Goal: Complete application form

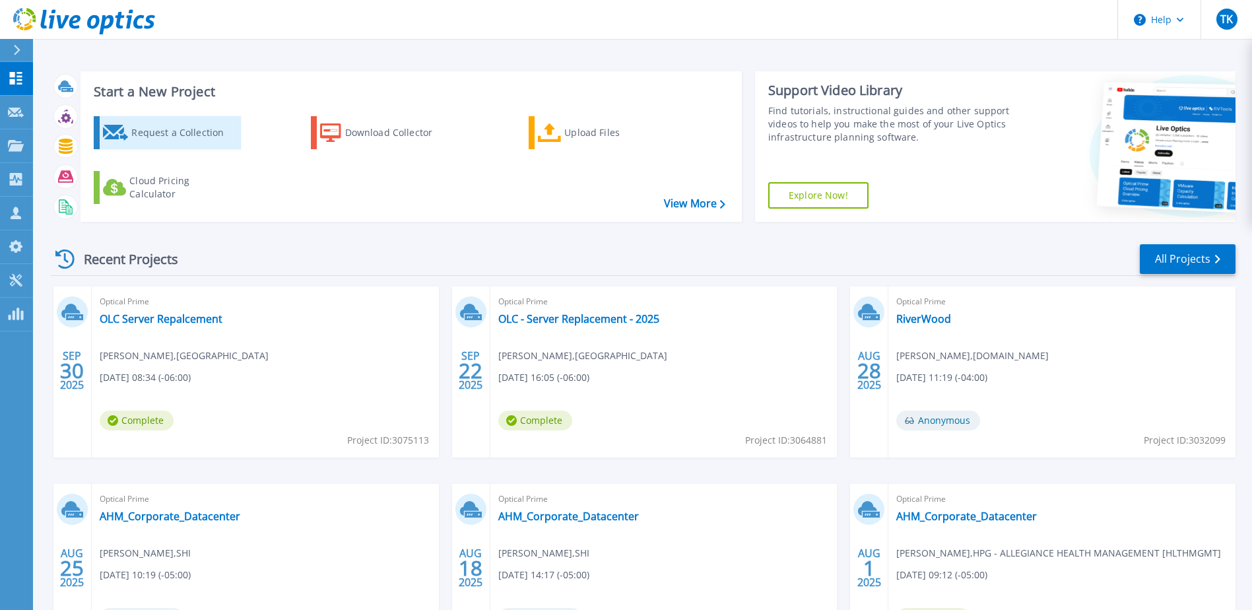
click at [192, 133] on div "Request a Collection" at bounding box center [184, 132] width 106 height 26
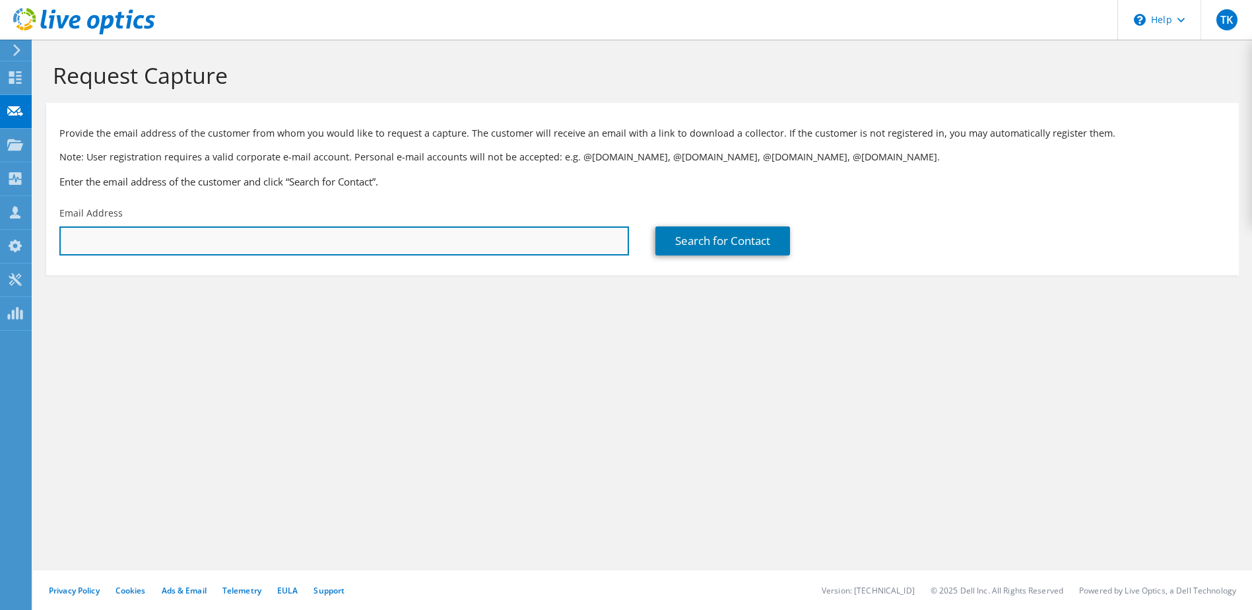
click at [138, 247] on input "text" at bounding box center [343, 240] width 569 height 29
paste input "fernando.begay@kayenta.k12.az.us"
type input "fernando.begay@kayenta.k12.az.us"
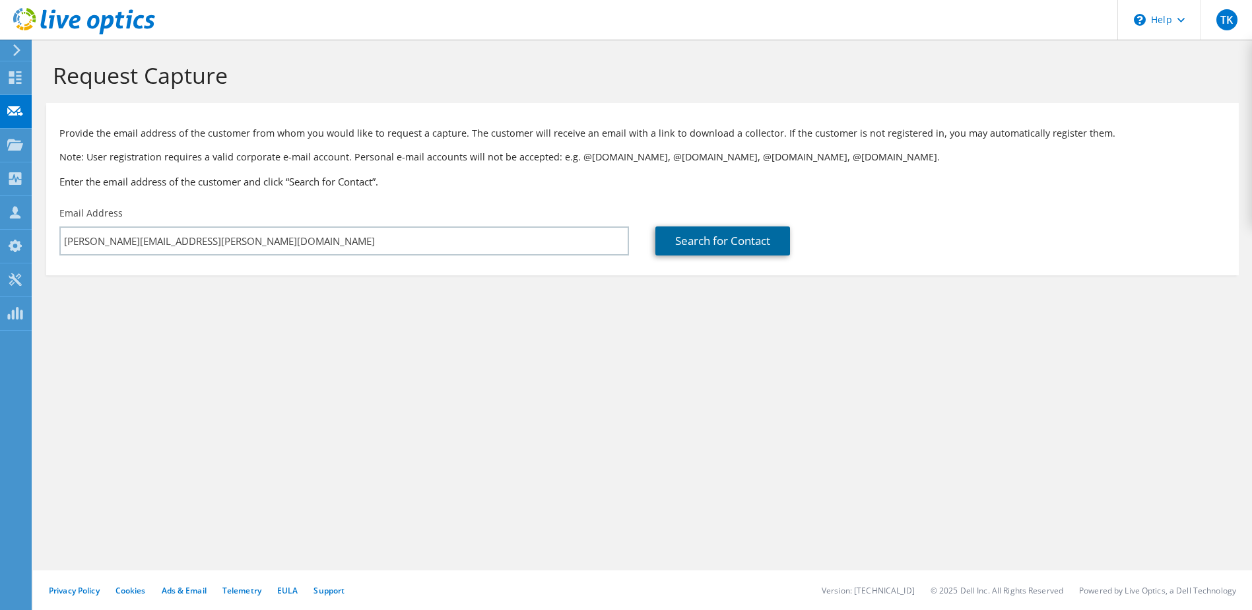
click at [709, 239] on link "Search for Contact" at bounding box center [722, 240] width 135 height 29
type input "KAYENTA UNIF SCH DISTRICT 27"
type input "Fernando"
type input "Begay"
type input "[GEOGRAPHIC_DATA]"
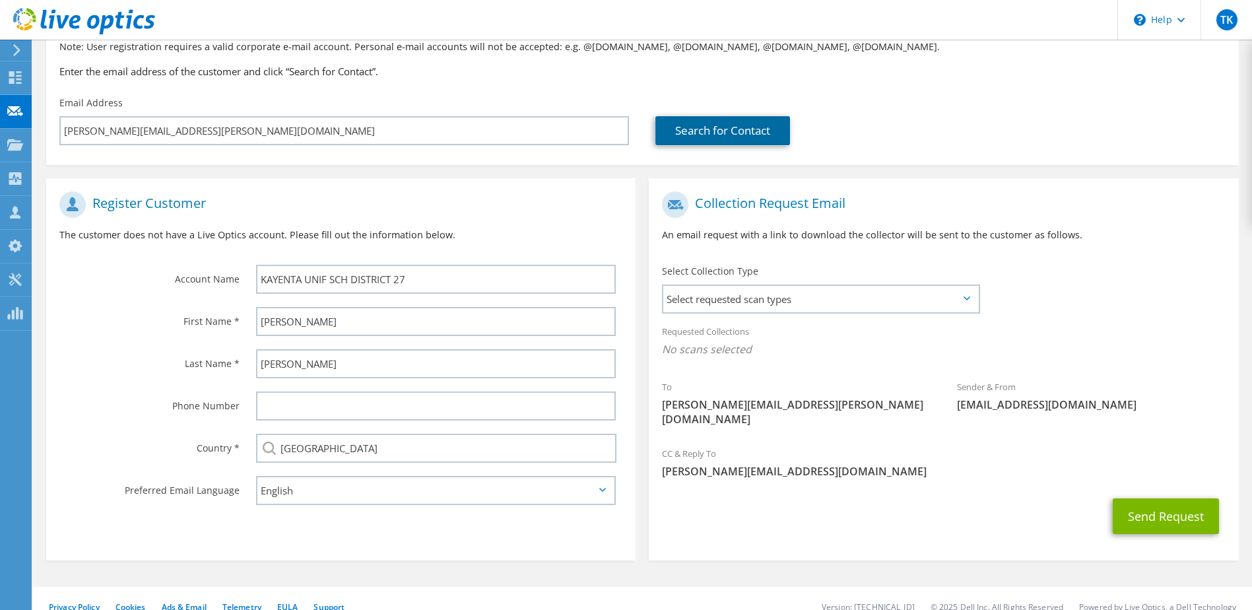
scroll to position [112, 0]
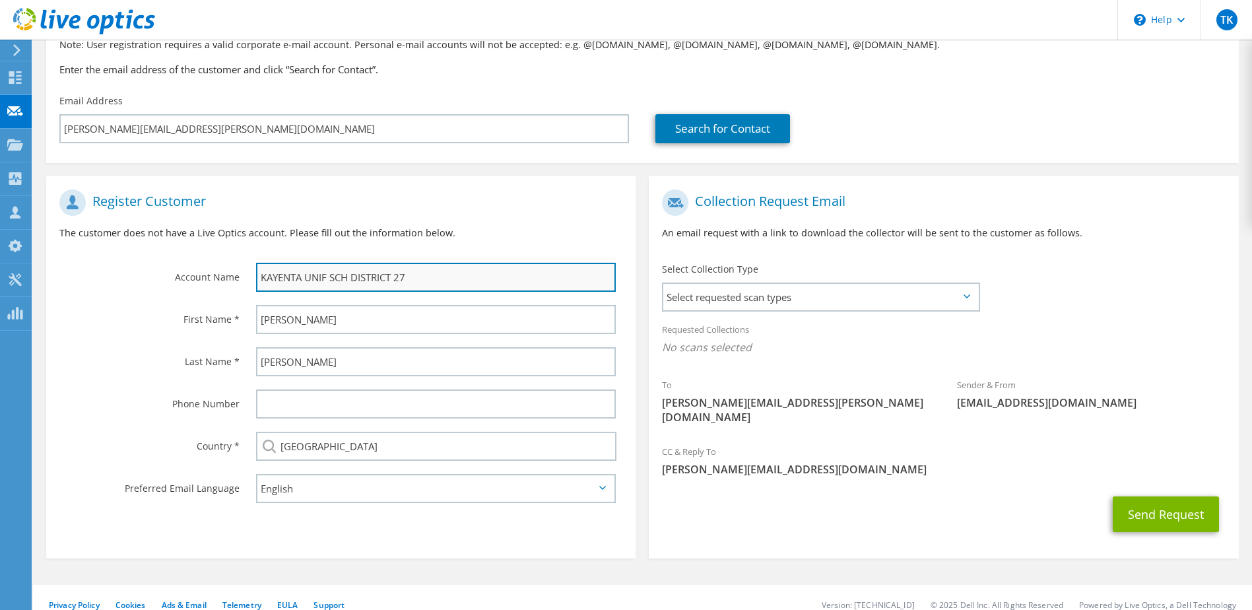
click at [327, 276] on input "KAYENTA UNIF SCH DISTRICT 27" at bounding box center [436, 277] width 360 height 29
click at [365, 276] on input "KAYENTA UNIFIED SCH DISTRICT 27" at bounding box center [436, 277] width 360 height 29
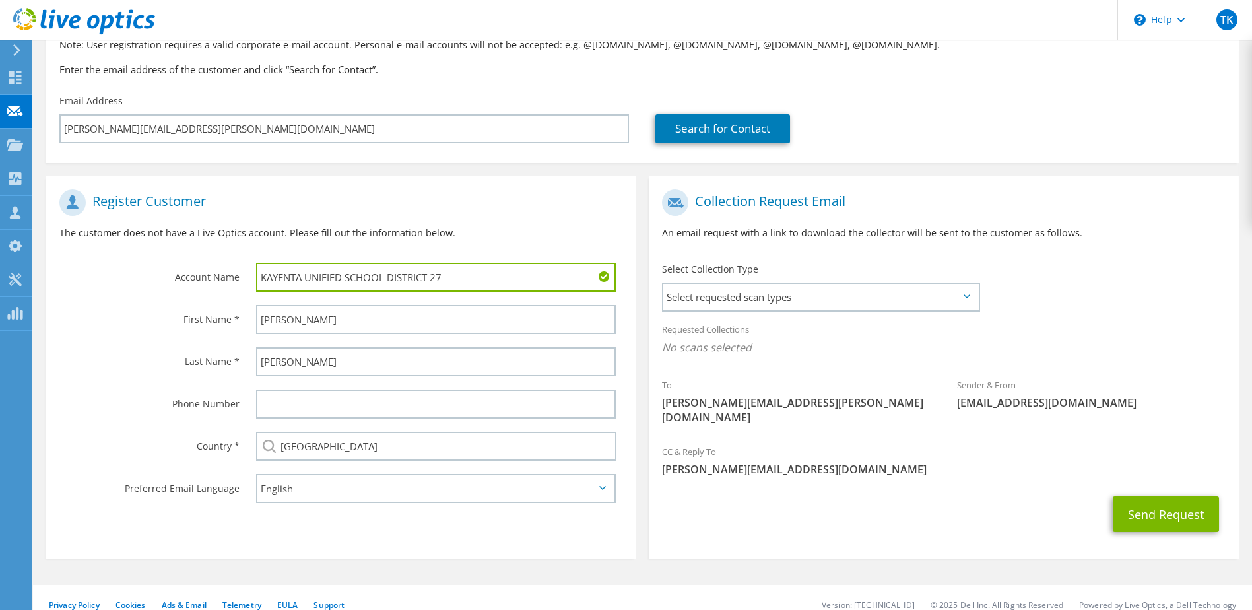
drag, startPoint x: 430, startPoint y: 276, endPoint x: 471, endPoint y: 276, distance: 41.6
click at [471, 276] on input "KAYENTA UNIFIED SCHOOL DISTRICT 27" at bounding box center [436, 277] width 360 height 29
type input "KAYENTA UNIFIED SCHOOL DISTRICT"
click at [722, 302] on span "Select requested scan types" at bounding box center [820, 297] width 314 height 26
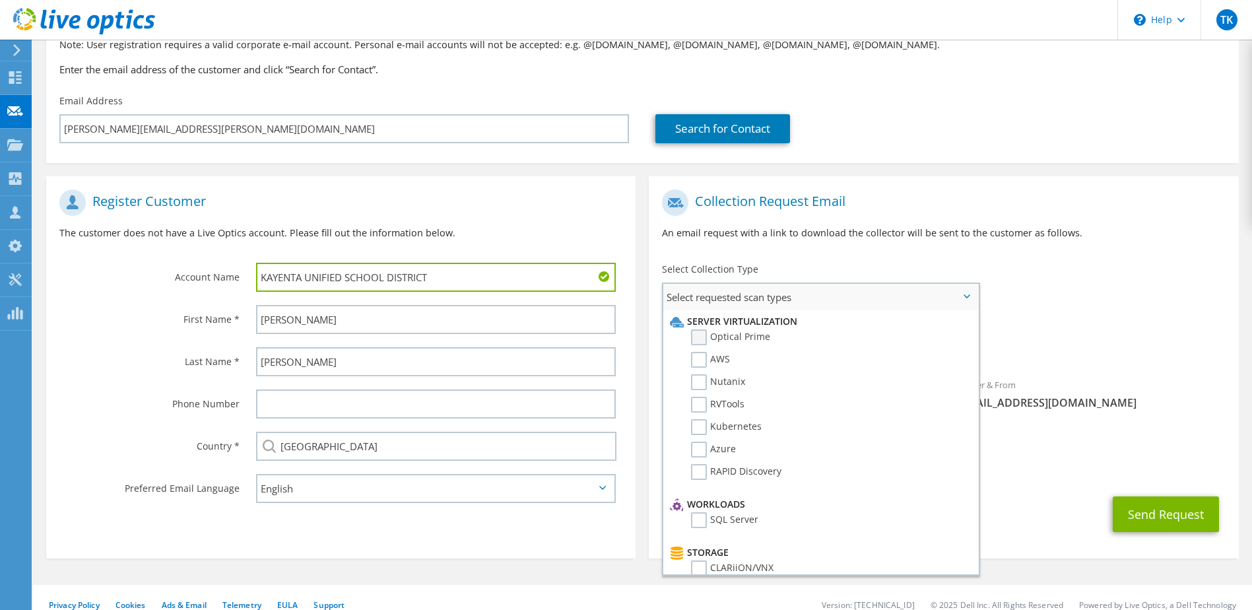
click at [704, 337] on label "Optical Prime" at bounding box center [730, 337] width 79 height 16
click at [0, 0] on input "Optical Prime" at bounding box center [0, 0] width 0 height 0
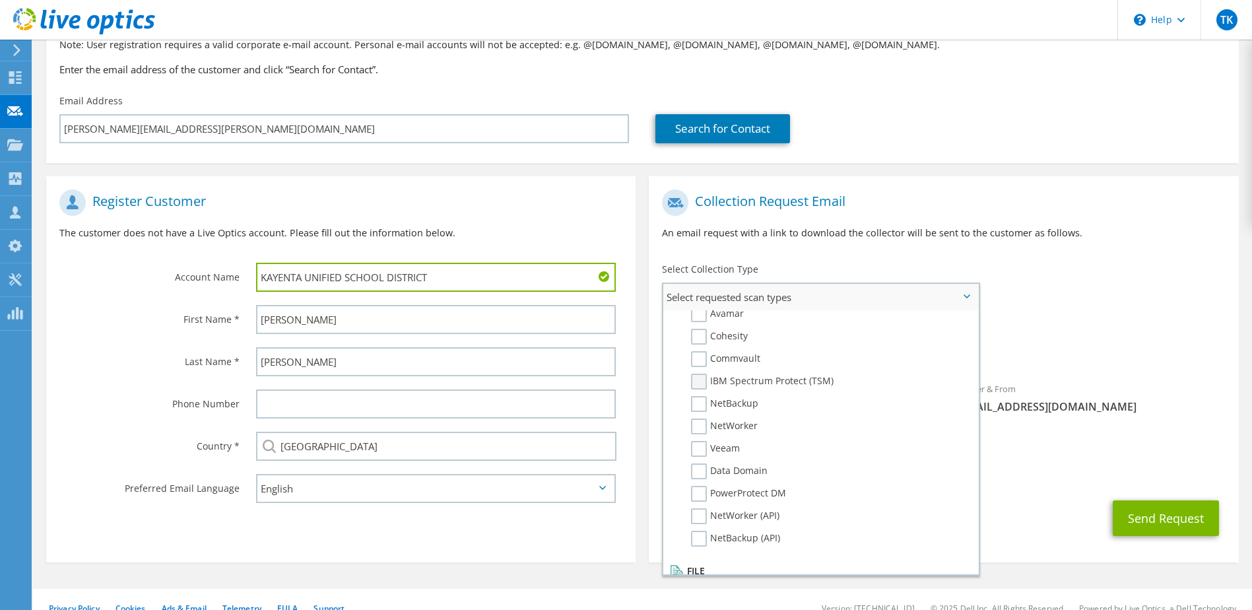
scroll to position [628, 0]
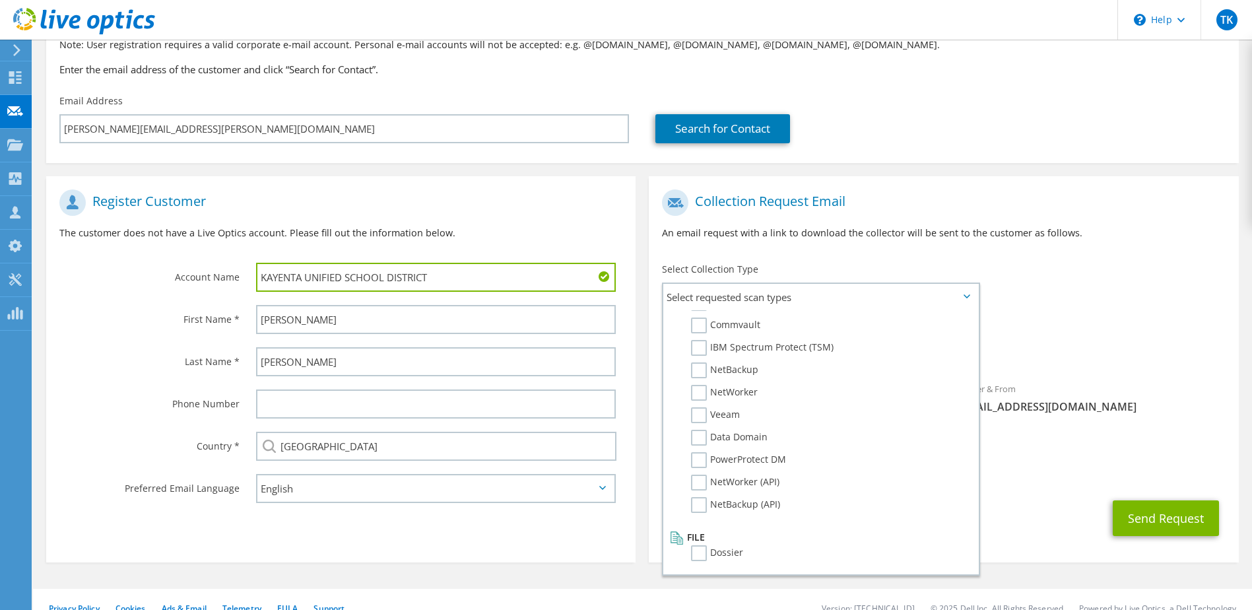
click at [1167, 315] on div "Requested Collections No scans selected Optical Prime" at bounding box center [943, 341] width 589 height 53
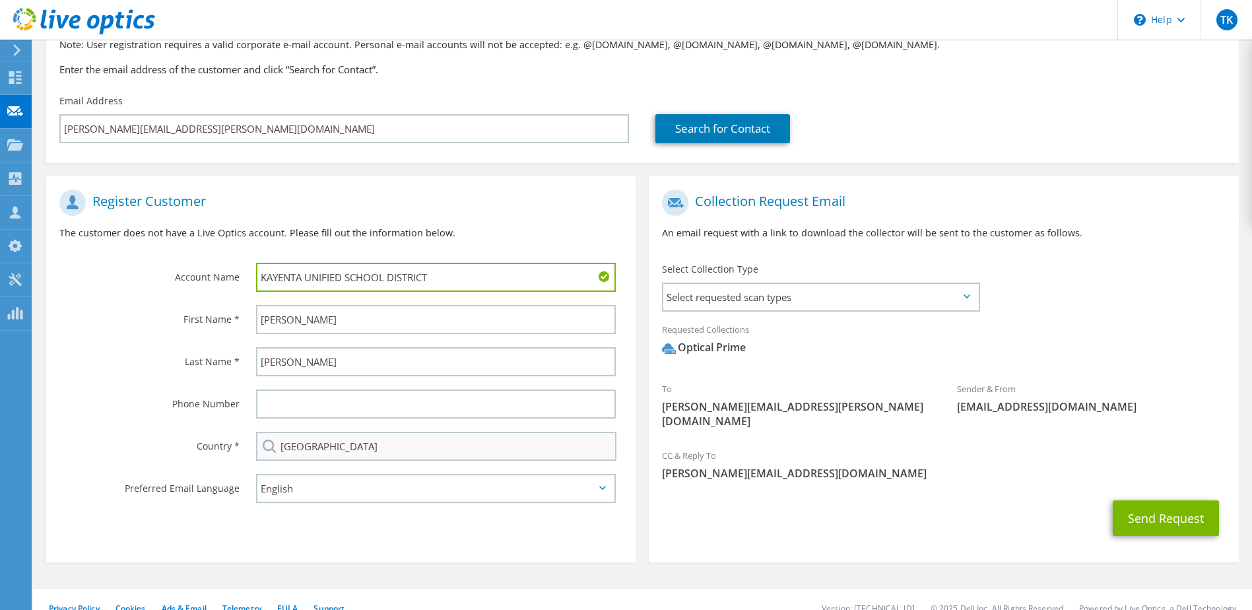
scroll to position [116, 0]
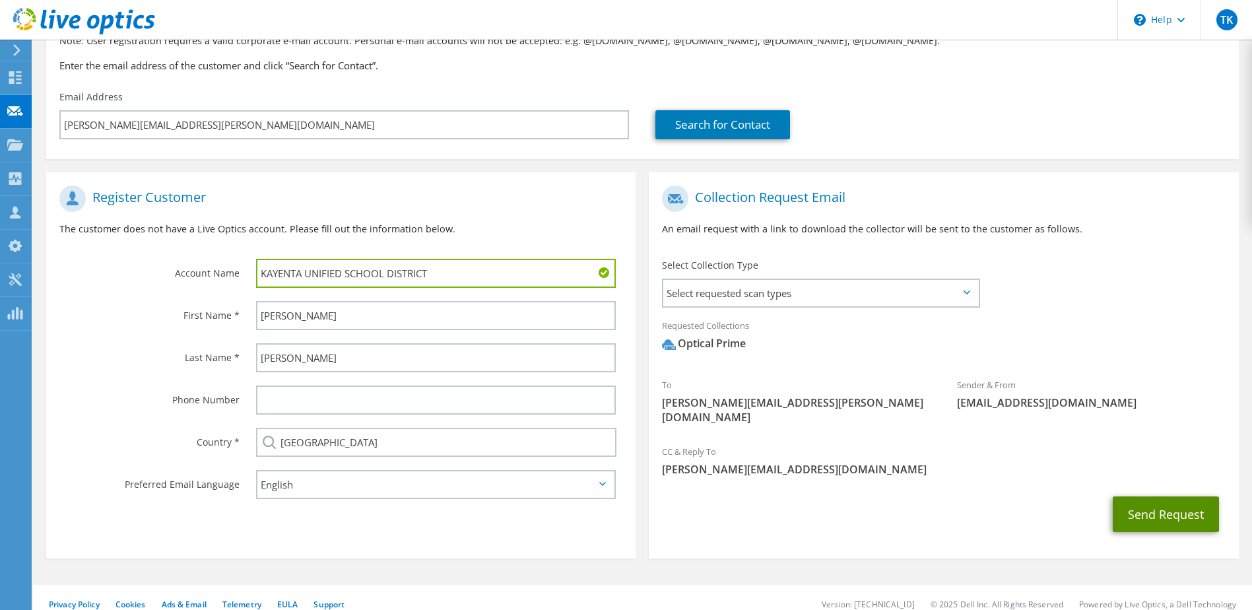
click at [1142, 496] on button "Send Request" at bounding box center [1166, 514] width 106 height 36
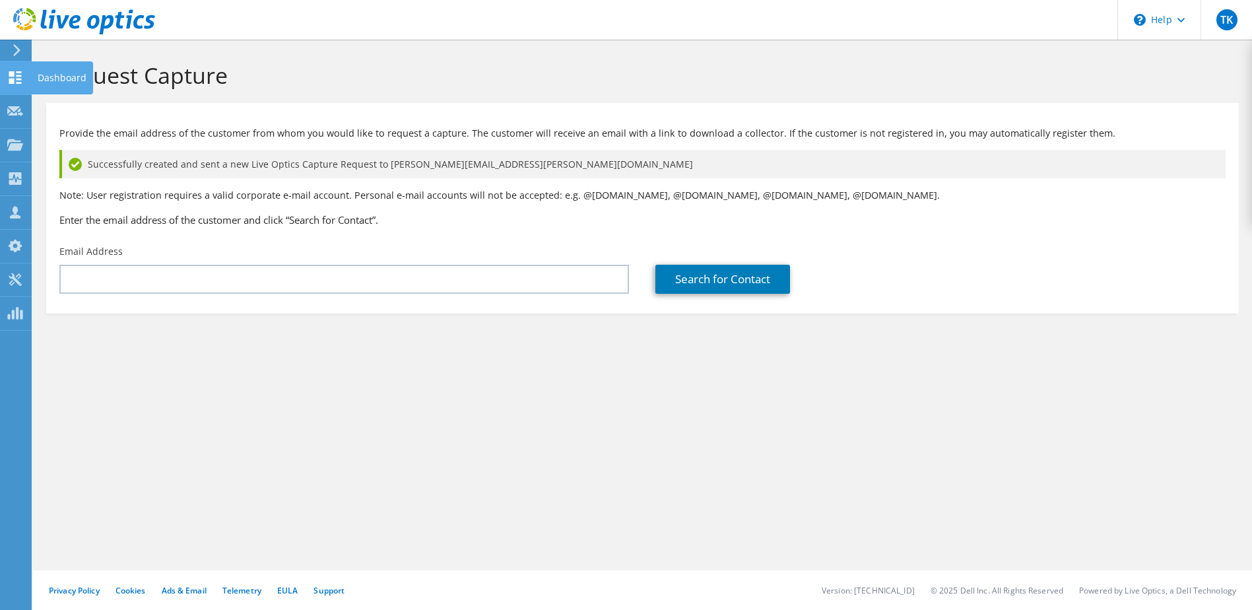
click at [15, 71] on icon at bounding box center [15, 77] width 16 height 13
